Goal: Task Accomplishment & Management: Use online tool/utility

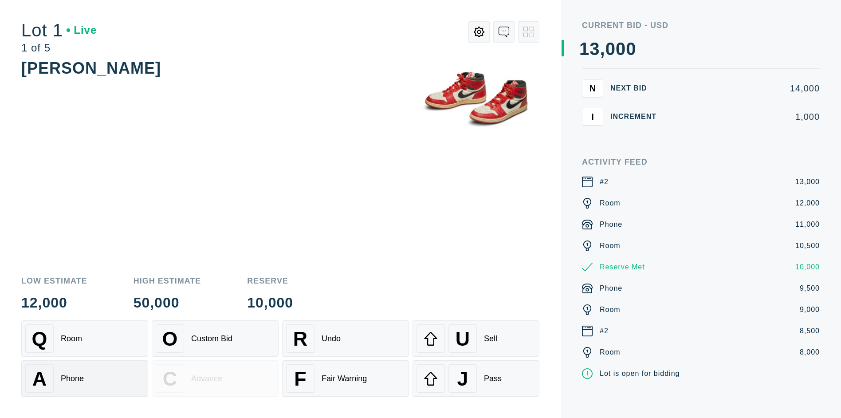
click at [85, 377] on div "A Phone" at bounding box center [84, 378] width 119 height 28
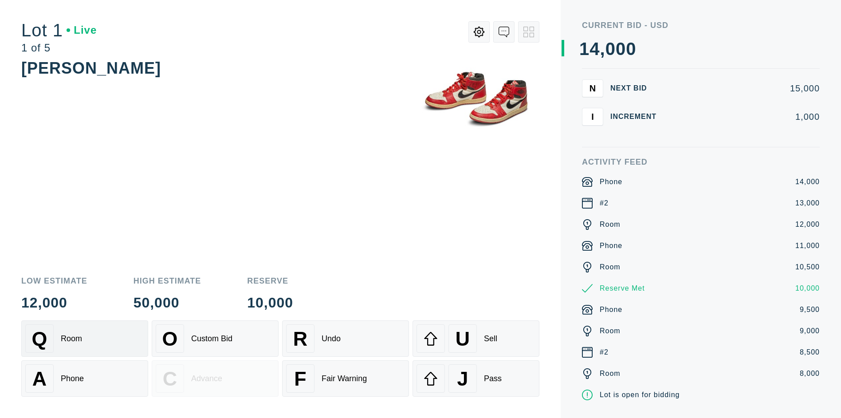
click at [85, 339] on div "Q Room" at bounding box center [84, 338] width 119 height 28
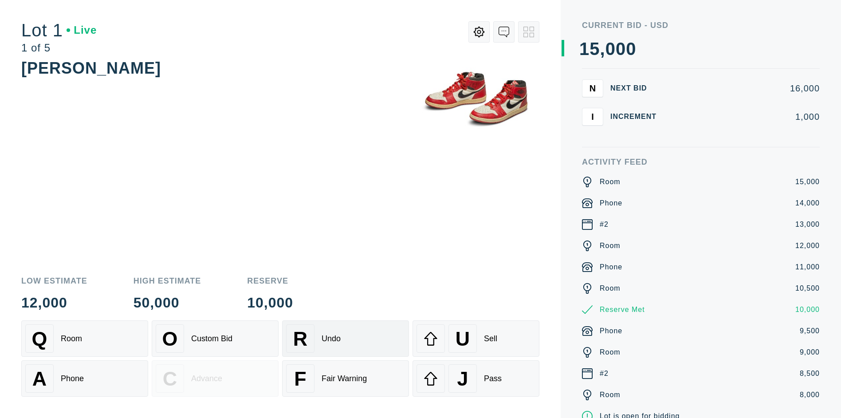
click at [346, 339] on div "R Undo" at bounding box center [345, 338] width 119 height 28
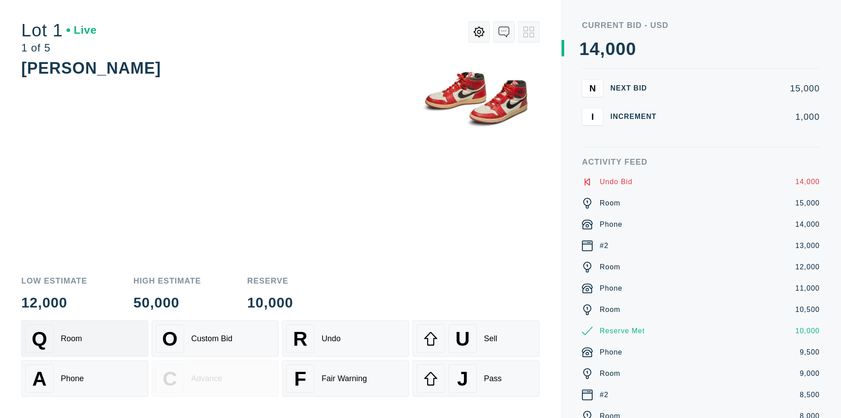
click at [85, 339] on div "Q Room" at bounding box center [84, 338] width 119 height 28
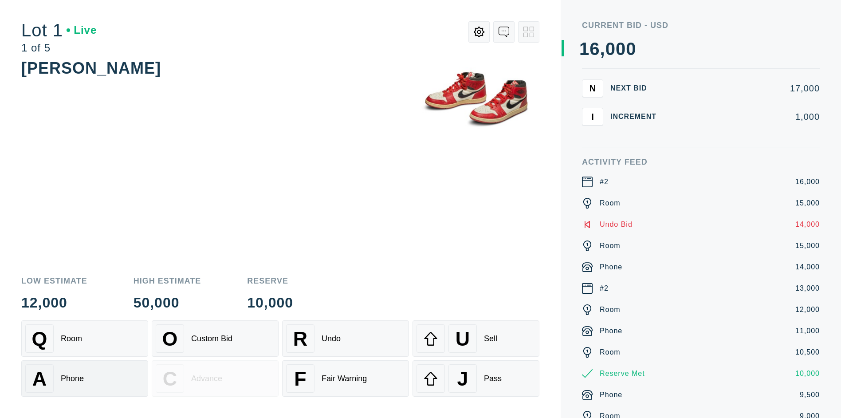
click at [85, 379] on div "A Phone" at bounding box center [84, 378] width 119 height 28
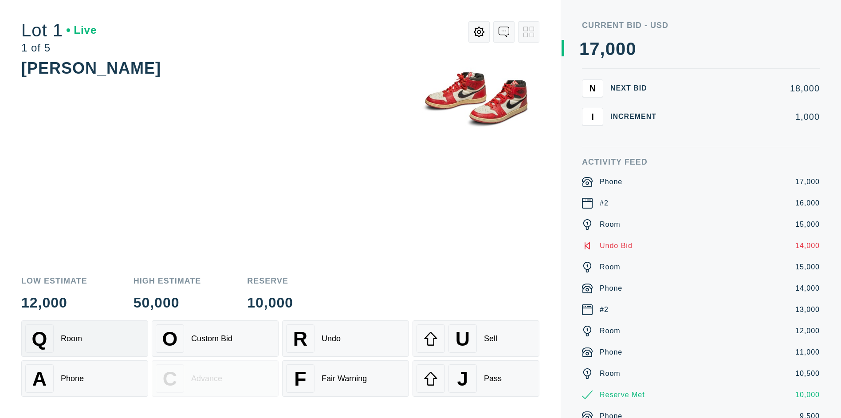
click at [85, 339] on div "Q Room" at bounding box center [84, 338] width 119 height 28
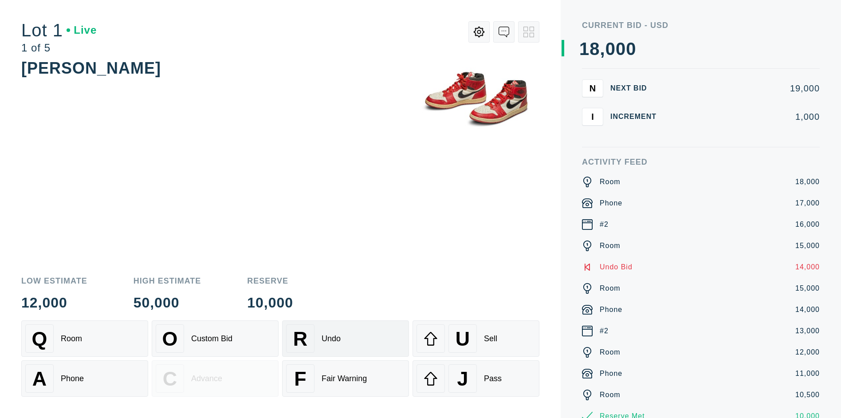
click at [346, 339] on div "R Undo" at bounding box center [345, 338] width 119 height 28
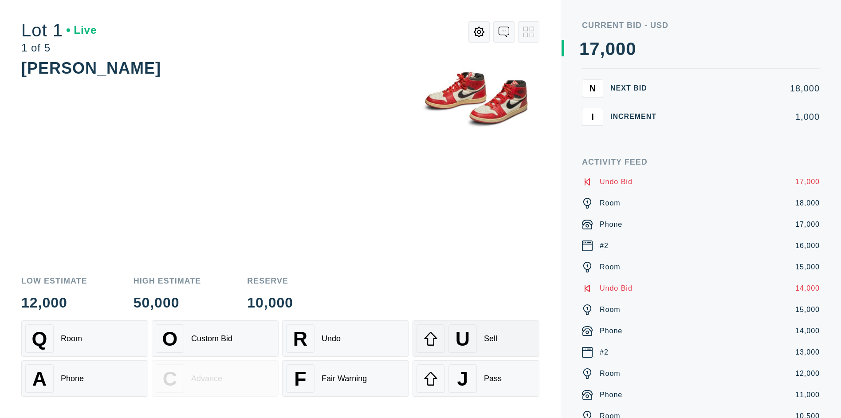
click at [476, 339] on div "U" at bounding box center [463, 338] width 28 height 28
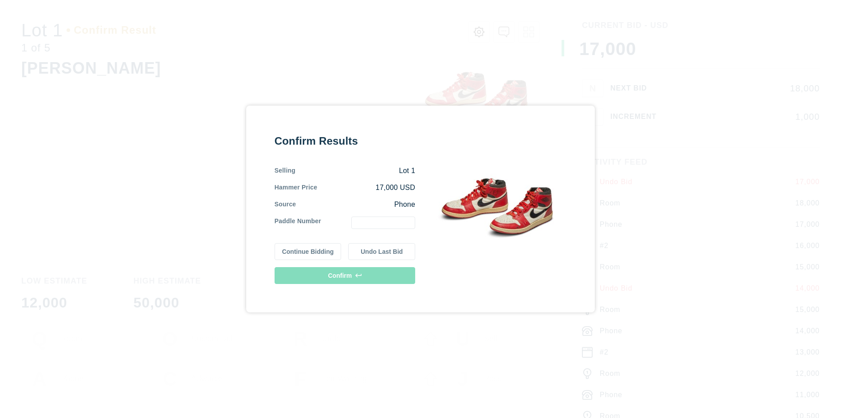
click at [308, 252] on button "Continue Bidding" at bounding box center [308, 251] width 67 height 17
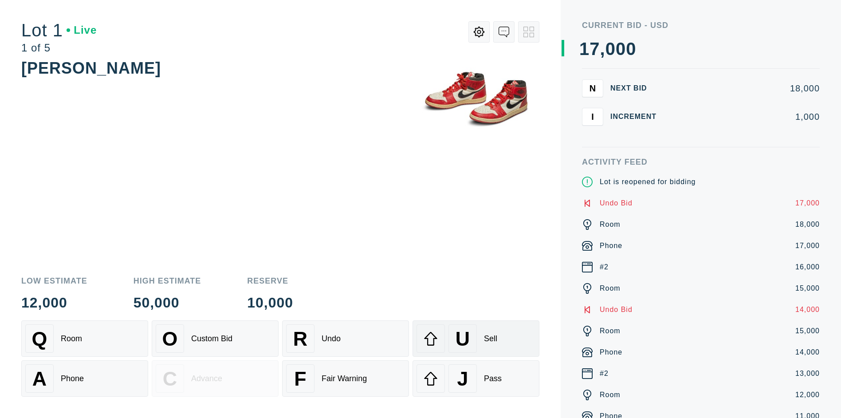
click at [476, 339] on div "U" at bounding box center [463, 338] width 28 height 28
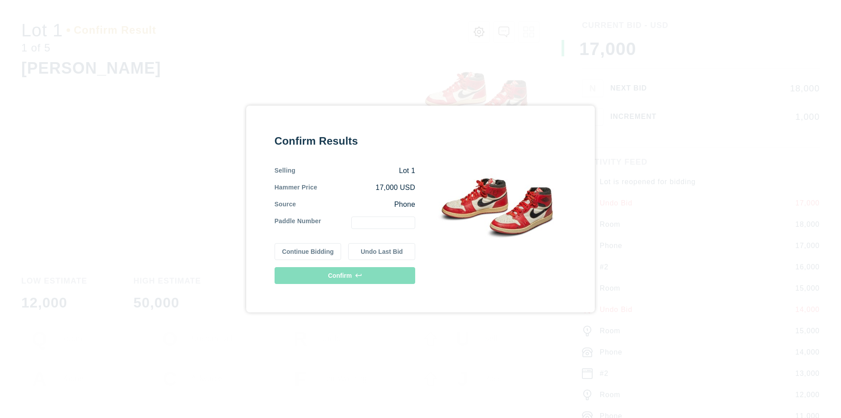
click at [382, 252] on button "Undo Last Bid" at bounding box center [381, 251] width 67 height 17
click at [308, 252] on button "Continue Bidding" at bounding box center [308, 251] width 67 height 17
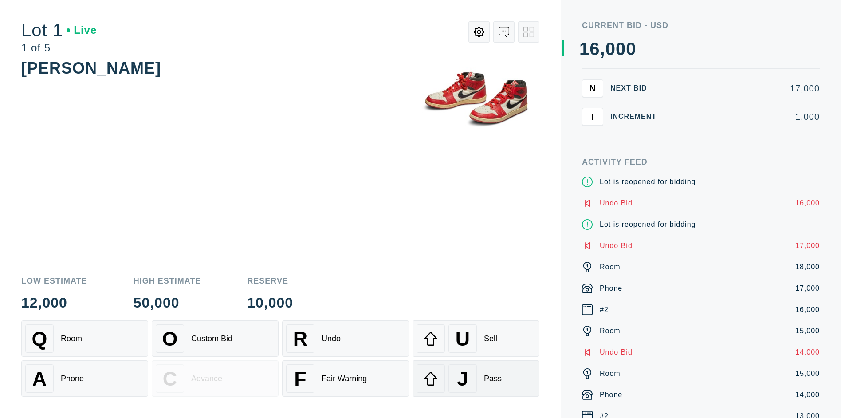
click at [476, 379] on div "J" at bounding box center [463, 378] width 28 height 28
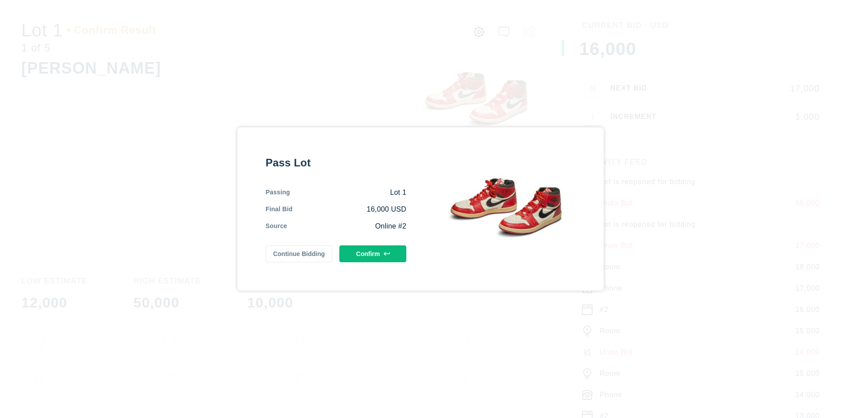
click at [373, 254] on button "Confirm" at bounding box center [373, 253] width 67 height 17
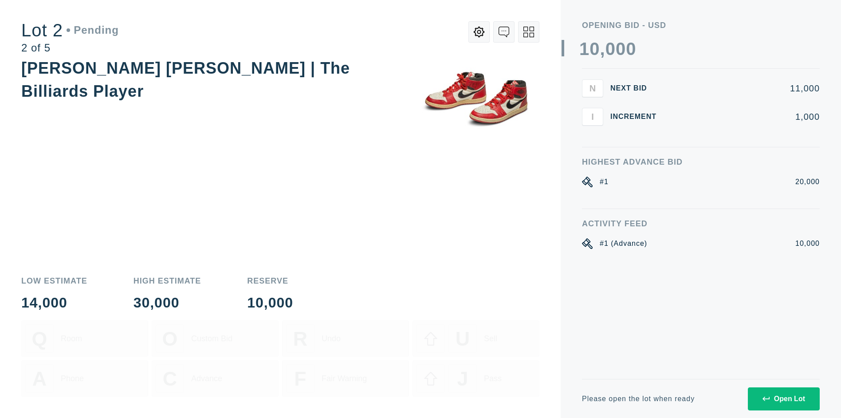
click at [784, 399] on div "Open Lot" at bounding box center [784, 399] width 43 height 8
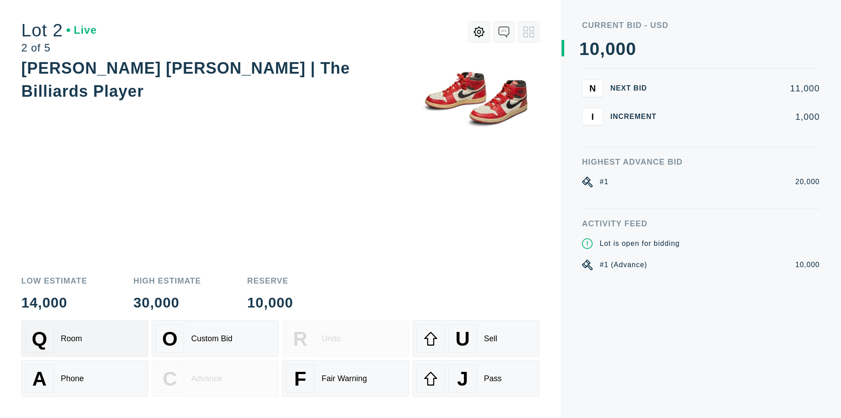
click at [85, 339] on div "Q Room" at bounding box center [84, 338] width 119 height 28
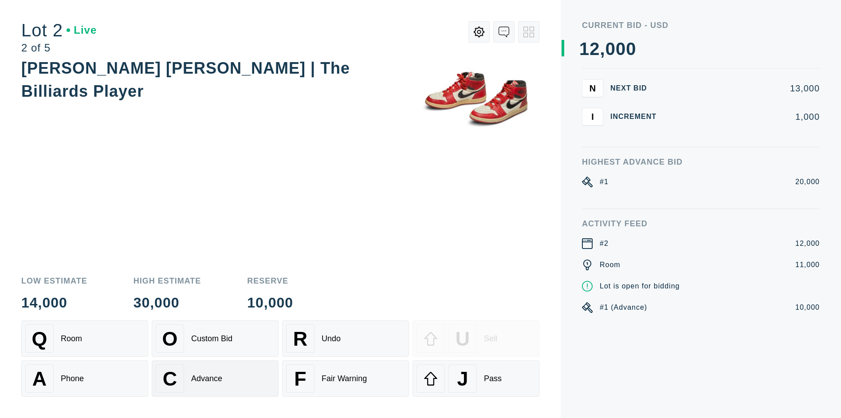
click at [215, 379] on div "Advance" at bounding box center [206, 378] width 31 height 9
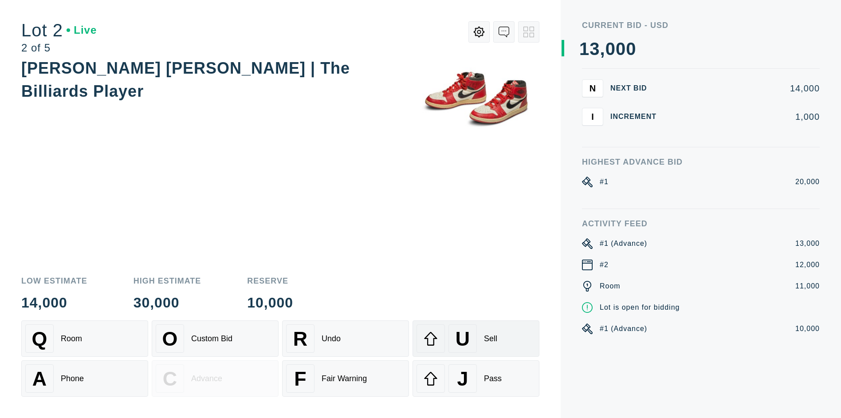
click at [476, 339] on div "U" at bounding box center [463, 338] width 28 height 28
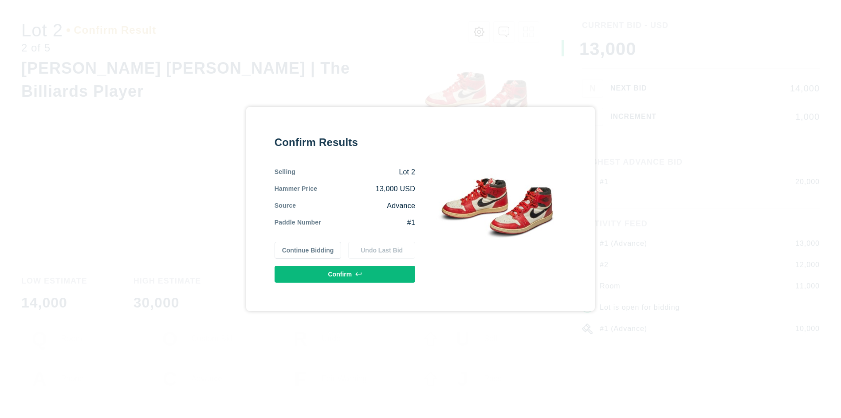
click at [345, 274] on button "Confirm" at bounding box center [345, 274] width 141 height 17
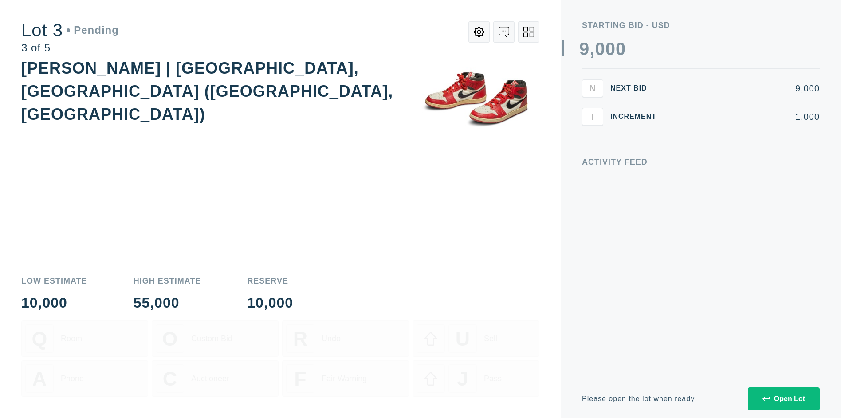
click at [784, 399] on div "Open Lot" at bounding box center [784, 399] width 43 height 8
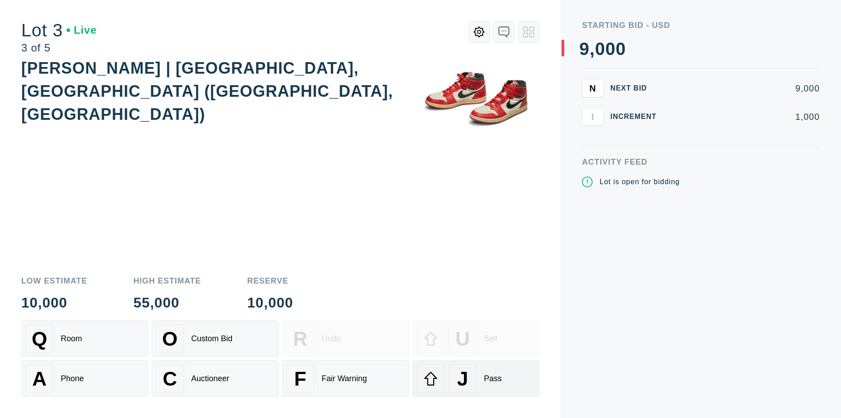
click at [476, 379] on div "J" at bounding box center [463, 378] width 28 height 28
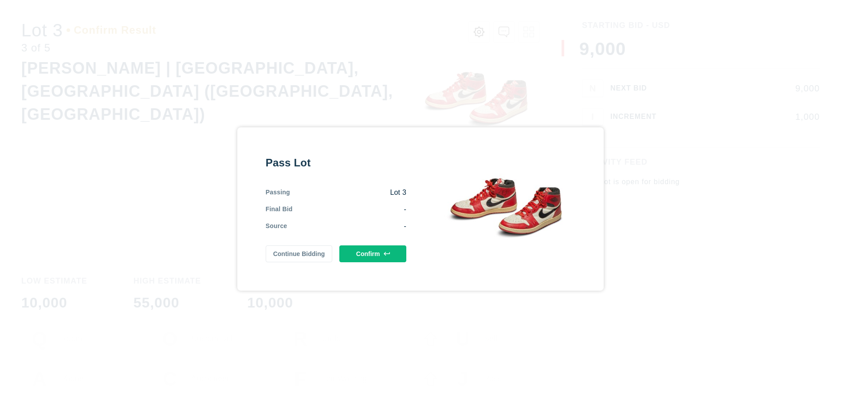
click at [373, 254] on button "Confirm" at bounding box center [373, 253] width 67 height 17
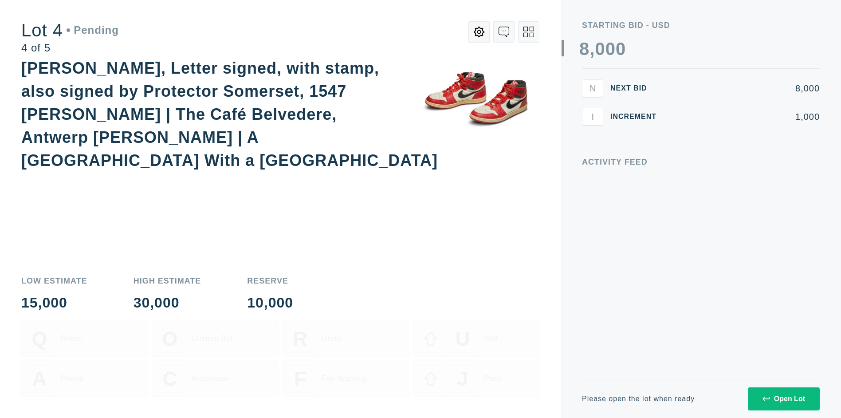
click at [784, 399] on div "Open Lot" at bounding box center [784, 399] width 43 height 8
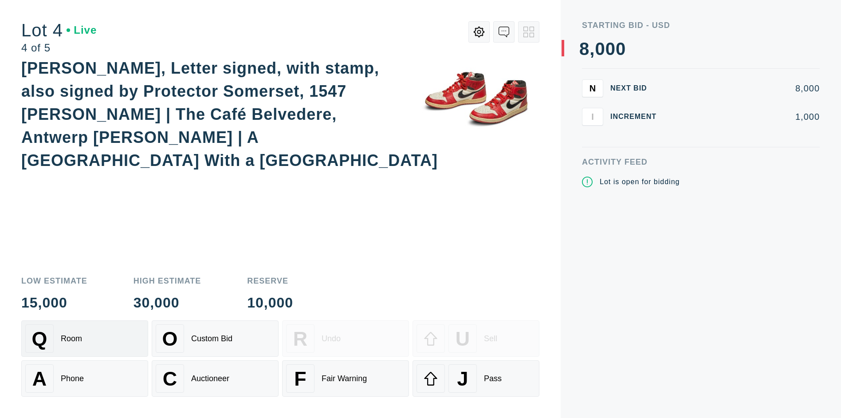
click at [85, 339] on div "Q Room" at bounding box center [84, 338] width 119 height 28
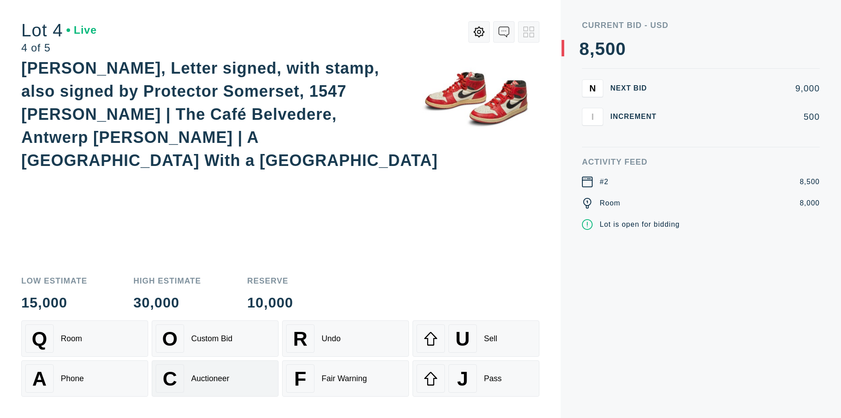
click at [215, 379] on div "Auctioneer" at bounding box center [210, 378] width 38 height 9
click at [476, 379] on div "J" at bounding box center [463, 378] width 28 height 28
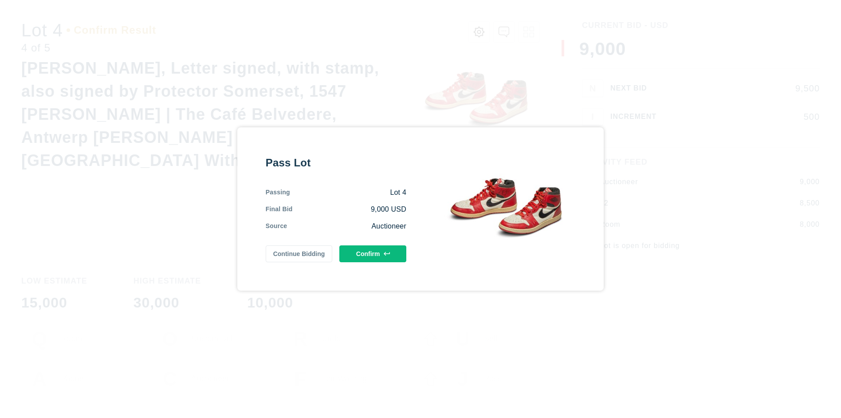
click at [373, 254] on button "Confirm" at bounding box center [373, 253] width 67 height 17
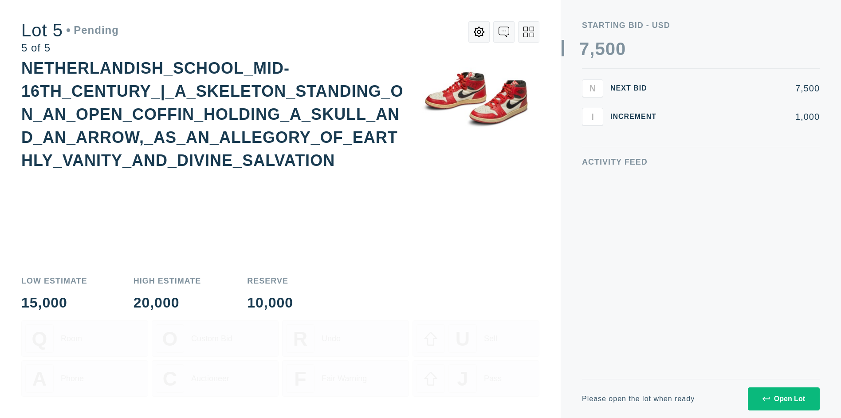
click at [784, 399] on div "Open Lot" at bounding box center [784, 399] width 43 height 8
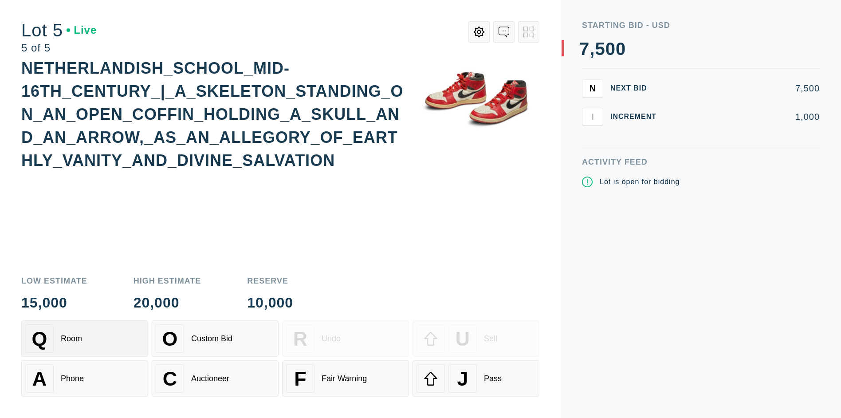
click at [85, 339] on div "Q Room" at bounding box center [84, 338] width 119 height 28
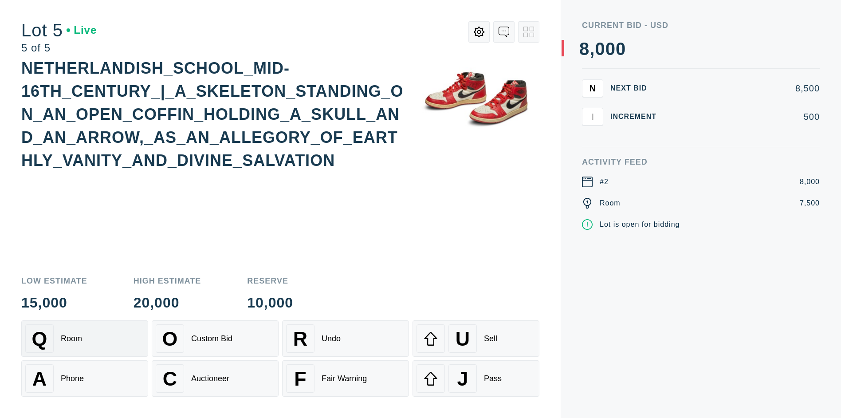
click at [85, 339] on div "Q Room" at bounding box center [84, 338] width 119 height 28
click at [476, 339] on div "U" at bounding box center [463, 338] width 28 height 28
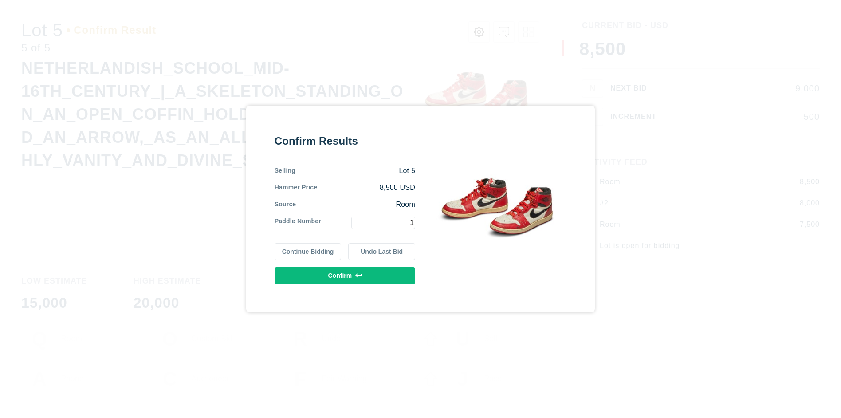
type input "1"
click at [345, 276] on button "Confirm" at bounding box center [345, 275] width 141 height 17
